Goal: Check status: Check status

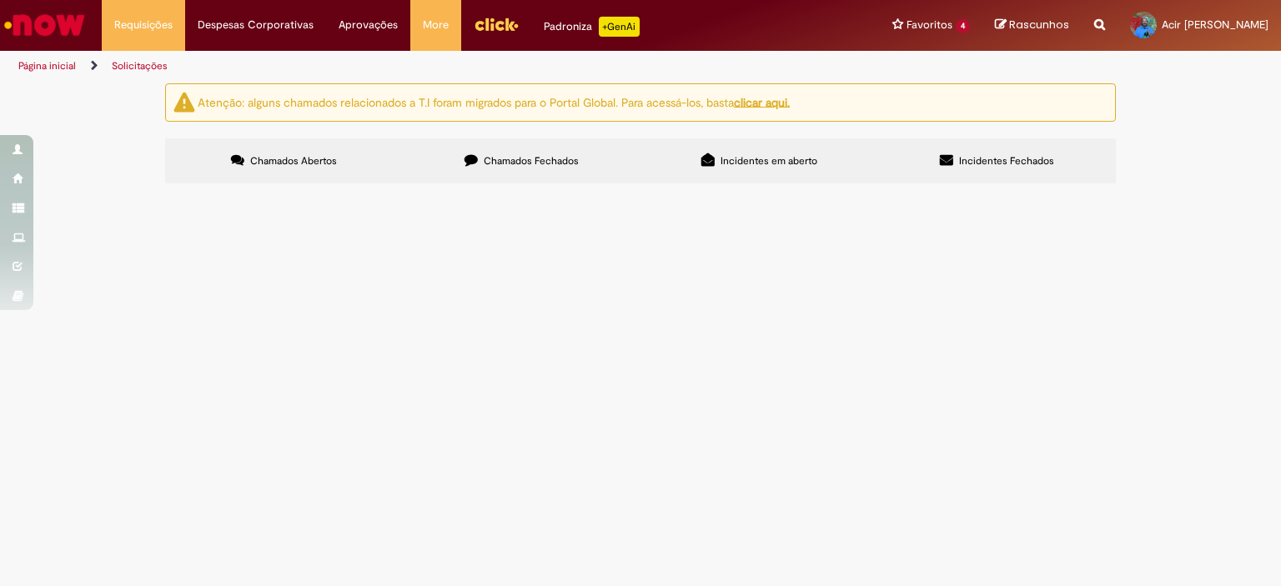
click at [0, 0] on td "Dúvidas Comite de Gente Supply" at bounding box center [0, 0] width 0 height 0
click at [0, 0] on td at bounding box center [0, 0] width 0 height 0
click at [0, 0] on img at bounding box center [0, 0] width 0 height 0
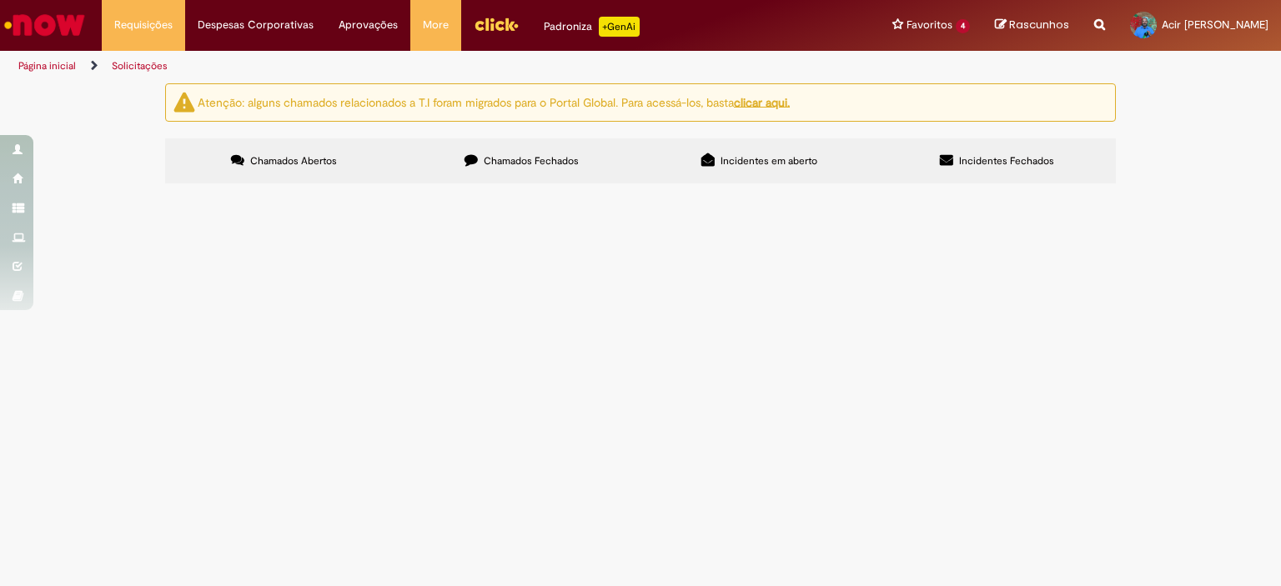
click at [0, 0] on img at bounding box center [0, 0] width 0 height 0
click at [0, 0] on img "recolher o estado da solicitação" at bounding box center [0, 0] width 0 height 0
click at [0, 0] on span "[DATE] 14:27:19" at bounding box center [0, 0] width 0 height 0
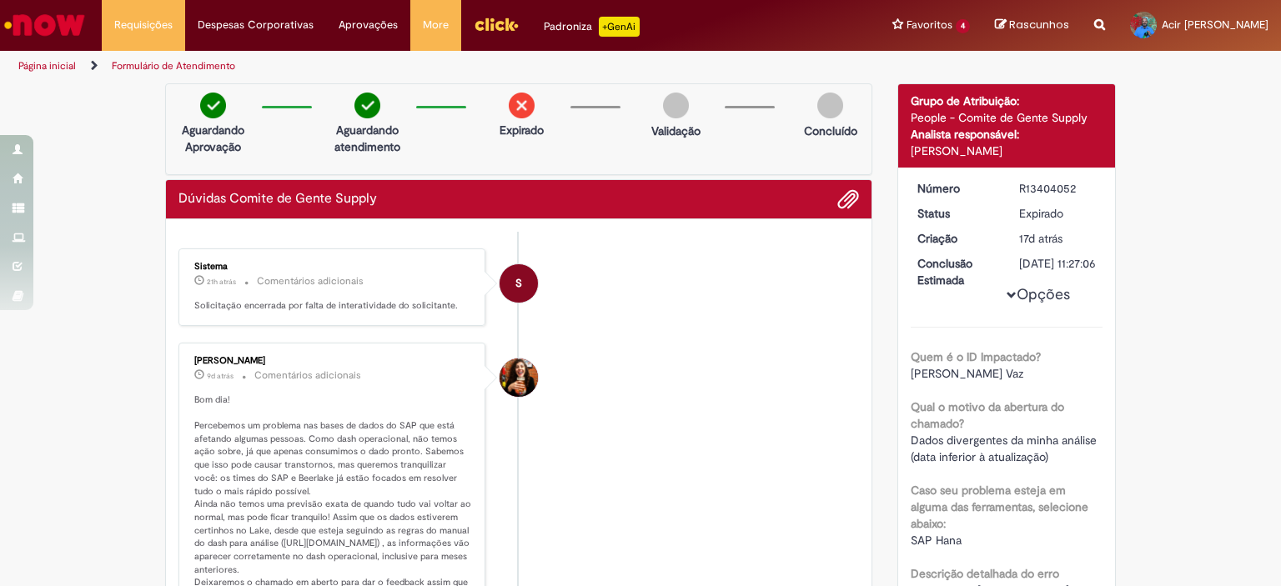
click at [605, 253] on li "S Sistema 21h atrás 21 horas atrás Comentários adicionais Solicitação encerrada…" at bounding box center [518, 287] width 680 height 78
